Goal: Task Accomplishment & Management: Manage account settings

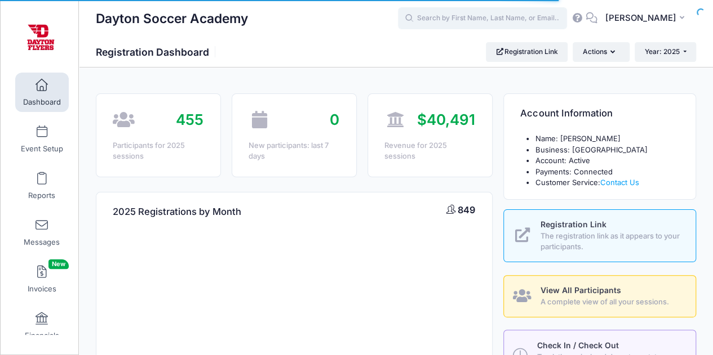
click at [507, 15] on input "text" at bounding box center [482, 18] width 169 height 23
select select
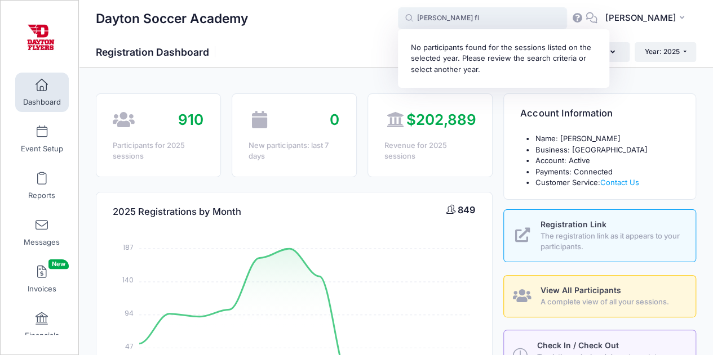
type input "[PERSON_NAME] fl"
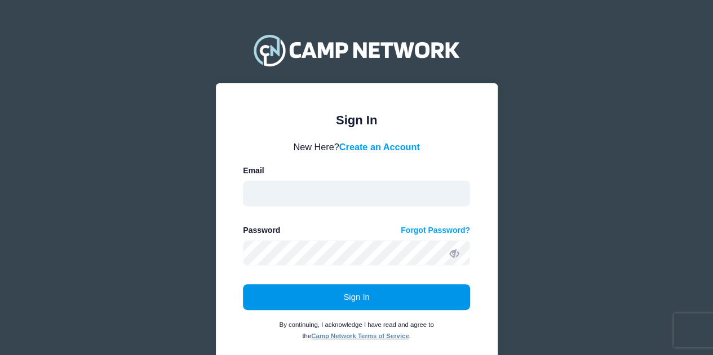
type input "currier@udayton.edu"
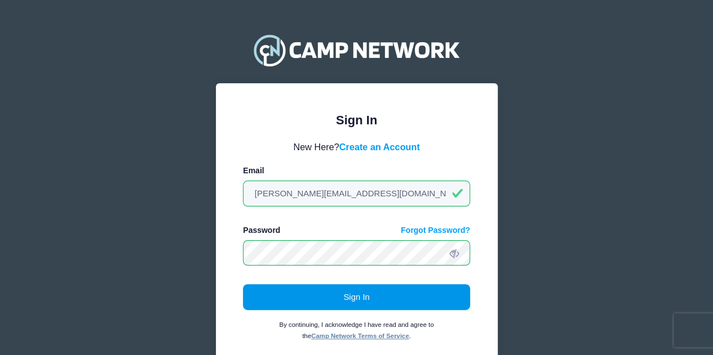
click at [358, 300] on button "Sign In" at bounding box center [356, 297] width 227 height 26
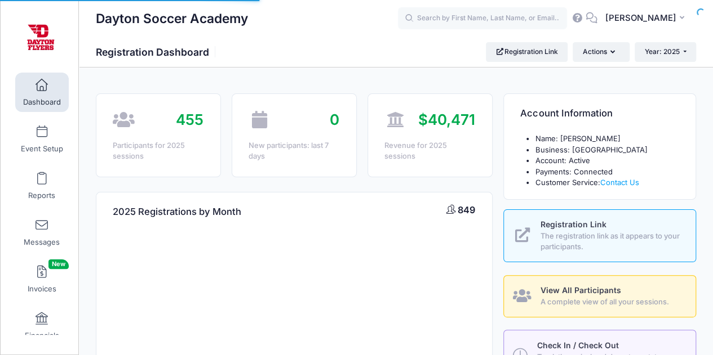
select select
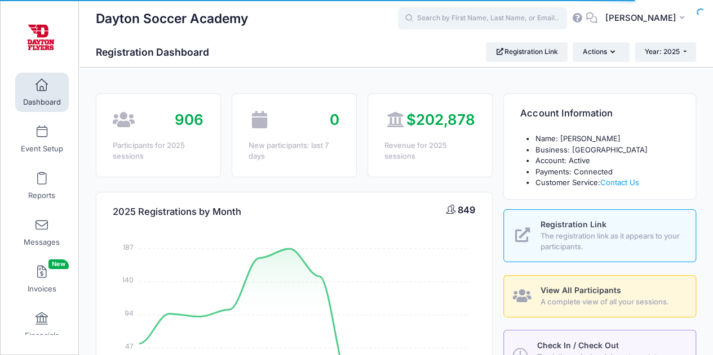
click at [520, 19] on input "text" at bounding box center [482, 18] width 169 height 23
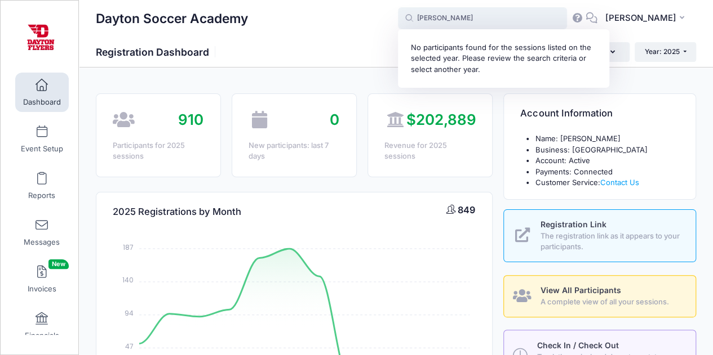
type input "aidan brown"
